Goal: Transaction & Acquisition: Purchase product/service

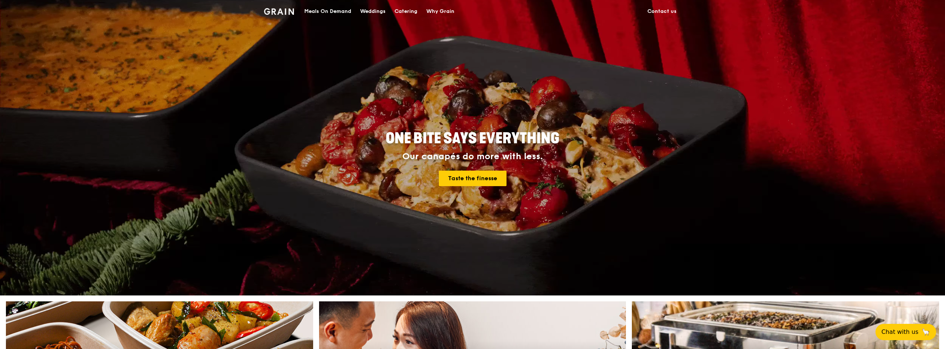
click at [409, 12] on div "Catering" at bounding box center [406, 11] width 23 height 22
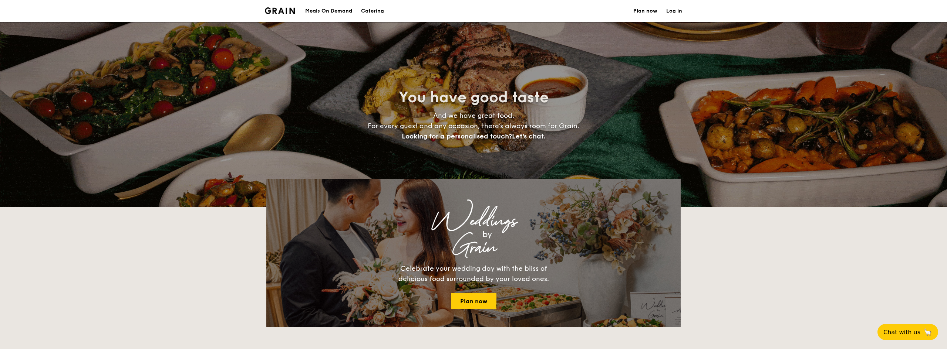
select select
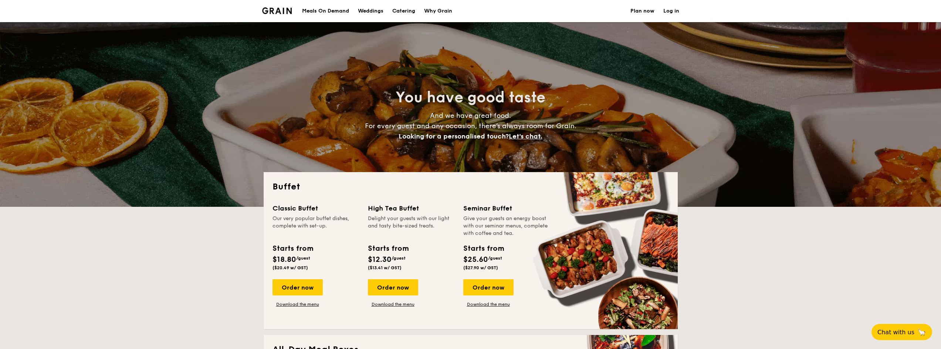
click at [314, 15] on div "Meals On Demand" at bounding box center [325, 11] width 47 height 22
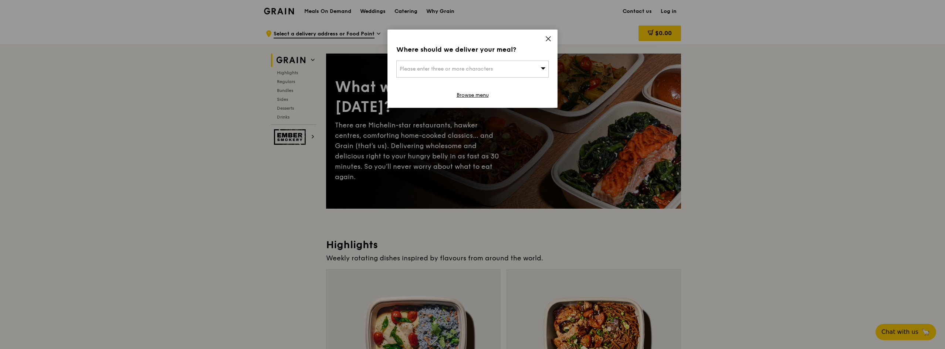
click at [546, 41] on icon at bounding box center [548, 38] width 7 height 7
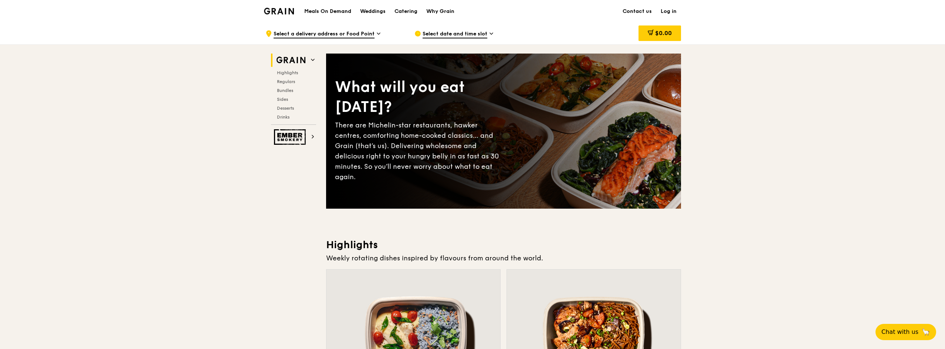
click at [286, 14] on img at bounding box center [279, 11] width 30 height 7
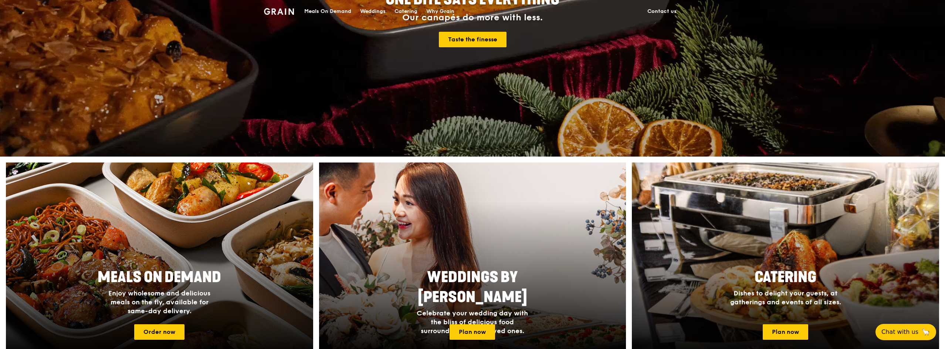
scroll to position [222, 0]
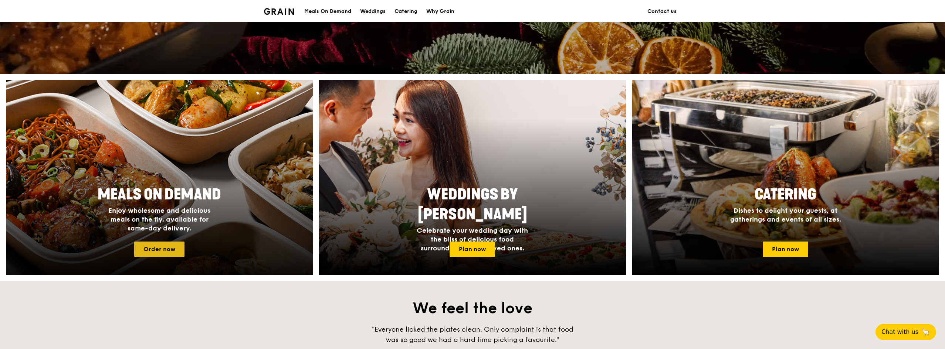
click at [156, 246] on link "Order now" at bounding box center [159, 250] width 50 height 16
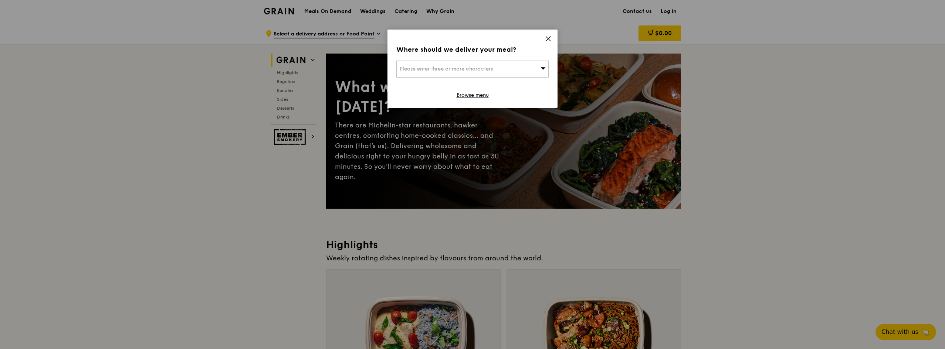
click at [492, 67] on span "Please enter three or more characters" at bounding box center [446, 69] width 93 height 6
click at [458, 65] on input "search" at bounding box center [473, 69] width 152 height 16
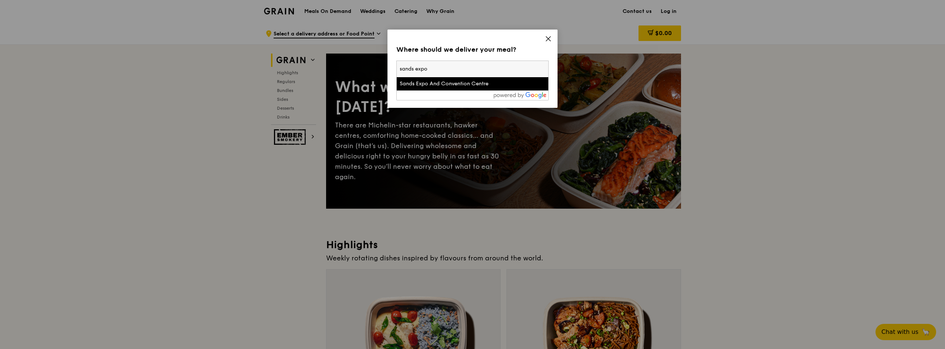
type input "sands expo"
click at [447, 87] on div "Sands Expo And Convention Centre" at bounding box center [454, 83] width 109 height 7
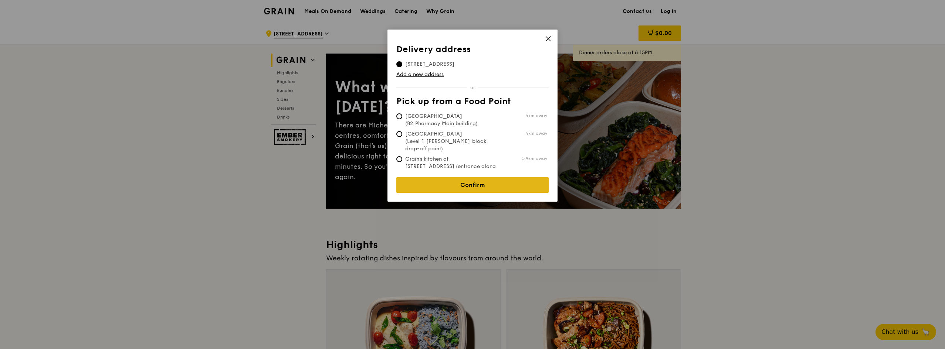
click at [462, 179] on link "Confirm" at bounding box center [472, 185] width 152 height 16
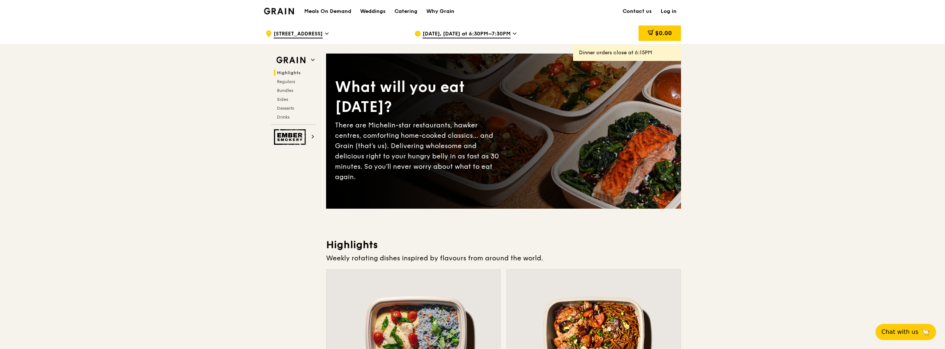
click at [494, 37] on span "[DATE], [DATE] at 6:30PM–7:30PM" at bounding box center [467, 34] width 88 height 8
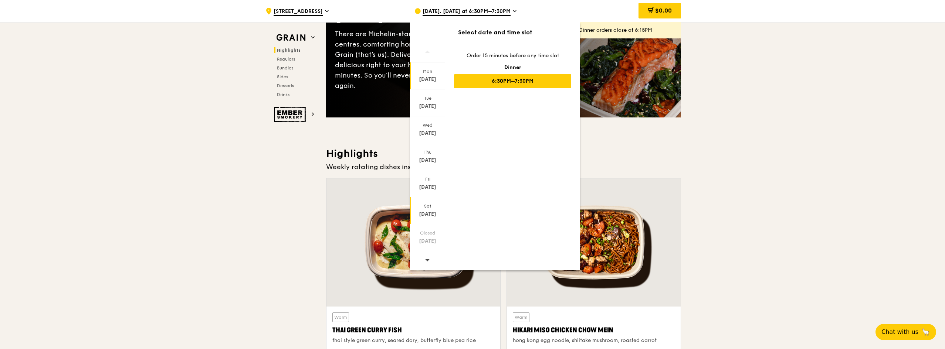
scroll to position [111, 0]
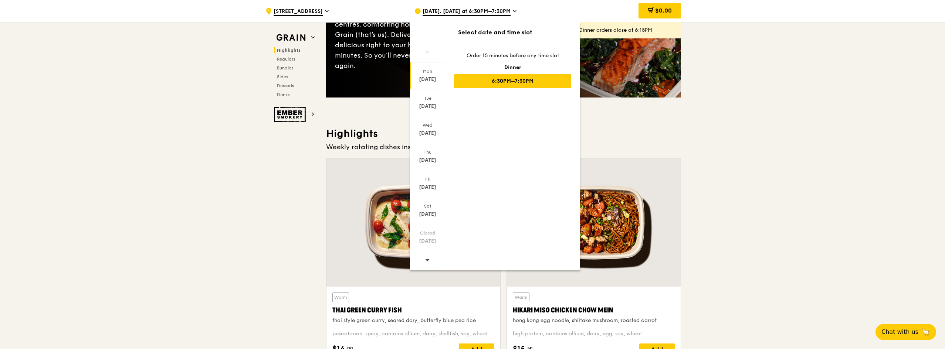
click at [426, 256] on span at bounding box center [427, 259] width 5 height 17
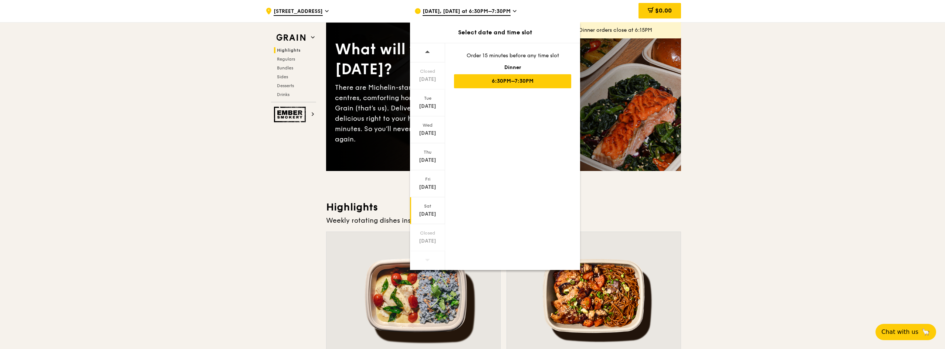
scroll to position [37, 0]
click at [433, 102] on div "[DATE]" at bounding box center [427, 102] width 35 height 27
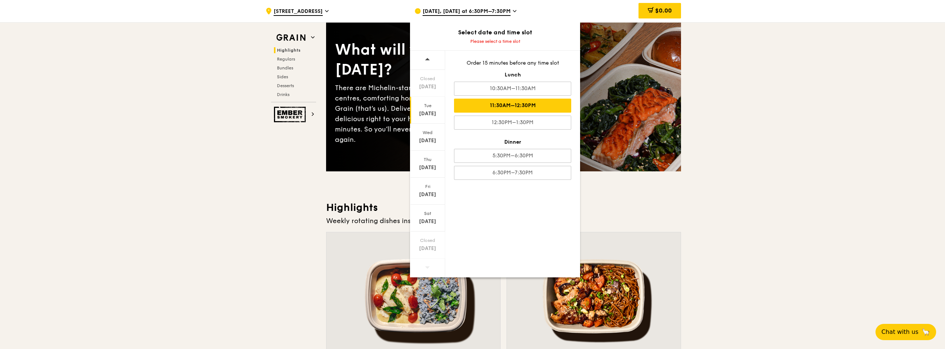
click at [521, 111] on div "11:30AM–12:30PM" at bounding box center [512, 106] width 117 height 14
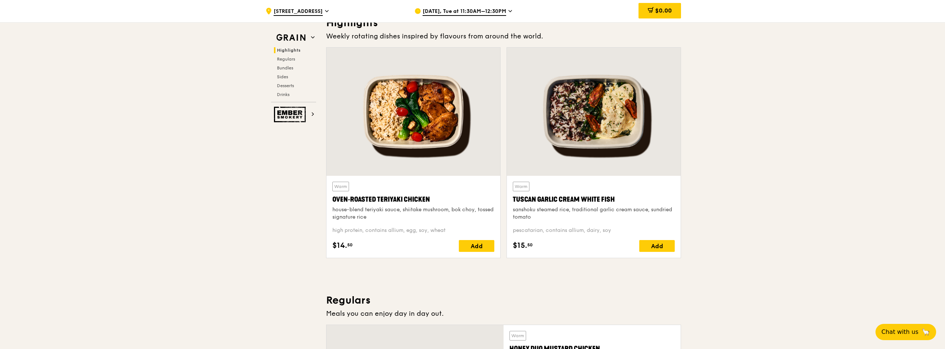
scroll to position [0, 0]
